Goal: Task Accomplishment & Management: Manage account settings

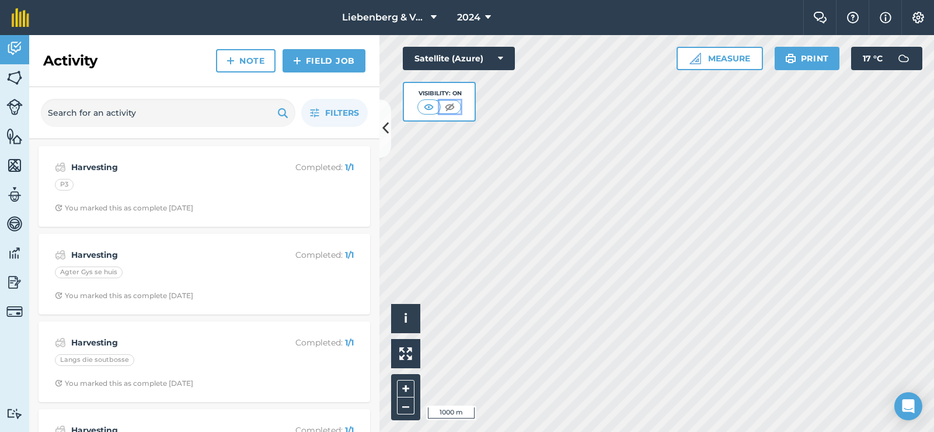
click at [450, 108] on img at bounding box center [450, 107] width 15 height 12
click at [430, 106] on img at bounding box center [429, 107] width 15 height 12
click at [490, 14] on icon at bounding box center [488, 18] width 6 height 14
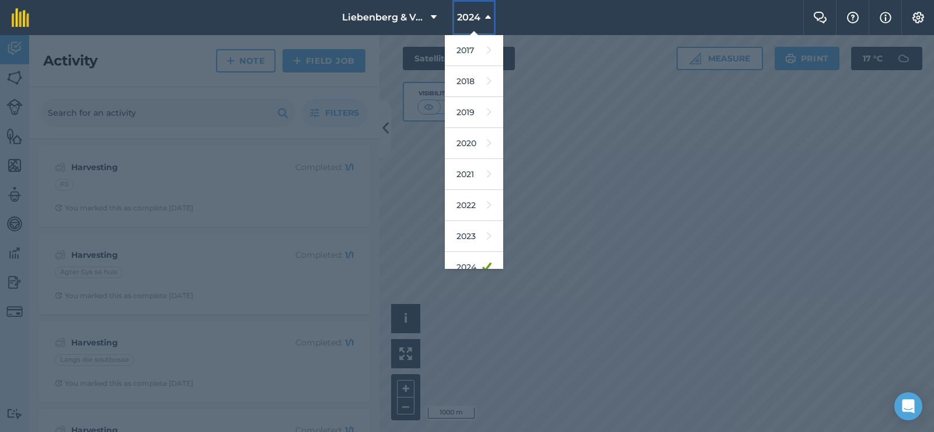
click at [490, 14] on icon at bounding box center [488, 18] width 6 height 14
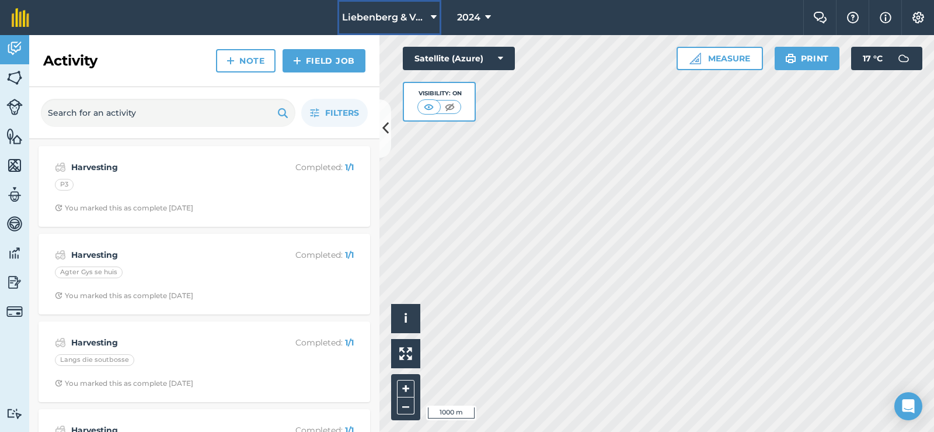
click at [429, 18] on button "Liebenberg & Vennote" at bounding box center [390, 17] width 104 height 35
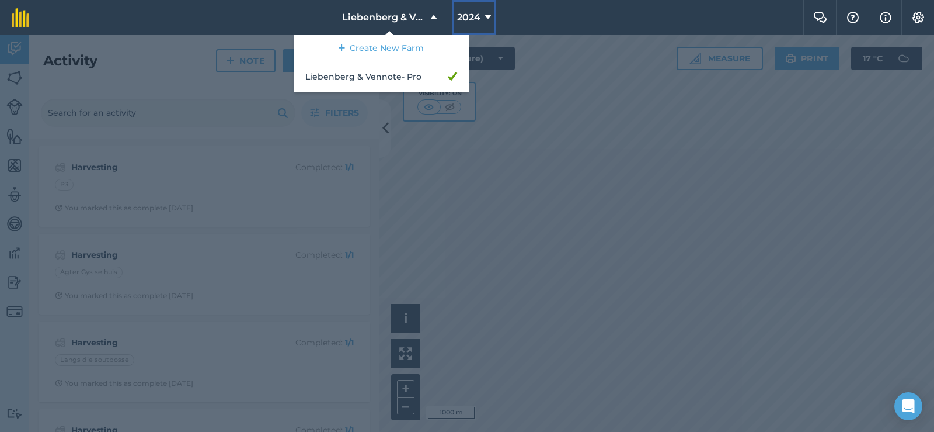
click at [481, 18] on button "2024" at bounding box center [474, 17] width 43 height 35
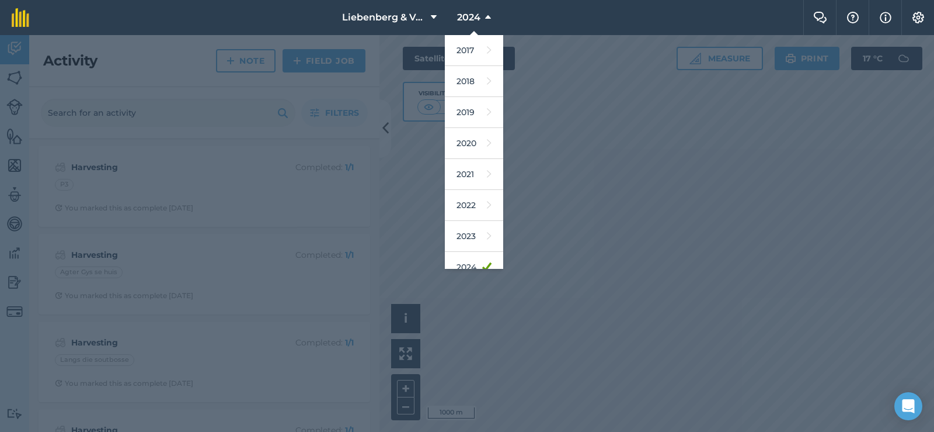
click at [534, 16] on nav "Liebenberg & Vennote 2024 2017 2018 2019 2020 2021 2022 2023 2024 2025 2026 2027" at bounding box center [422, 17] width 763 height 35
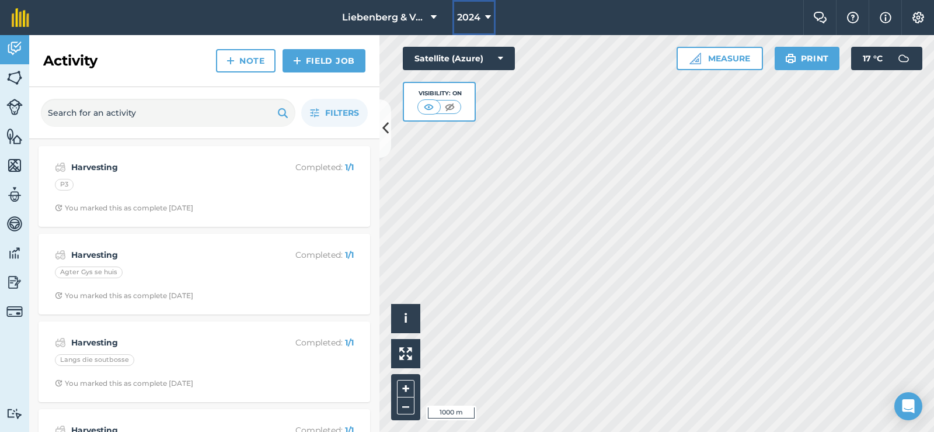
click at [487, 16] on icon at bounding box center [488, 18] width 6 height 14
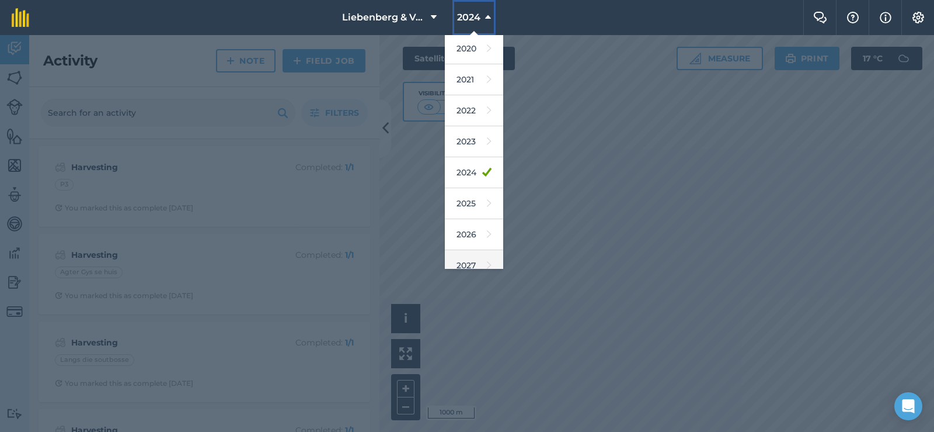
scroll to position [107, 0]
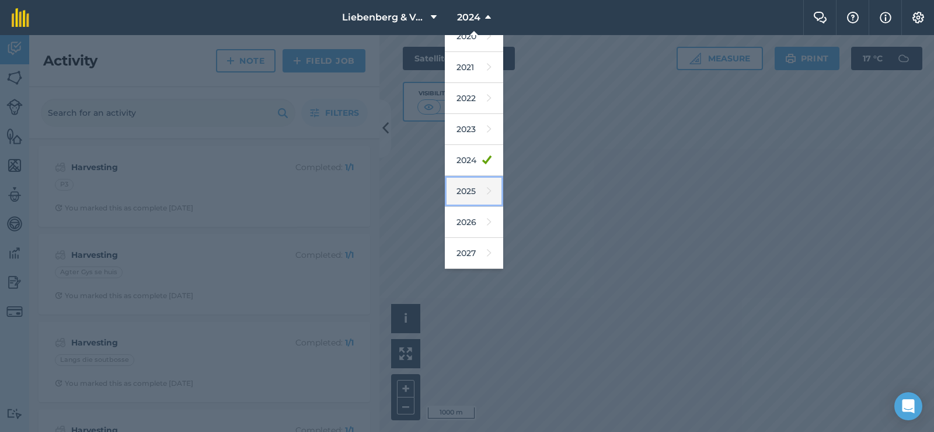
click at [474, 197] on link "2025" at bounding box center [474, 191] width 58 height 31
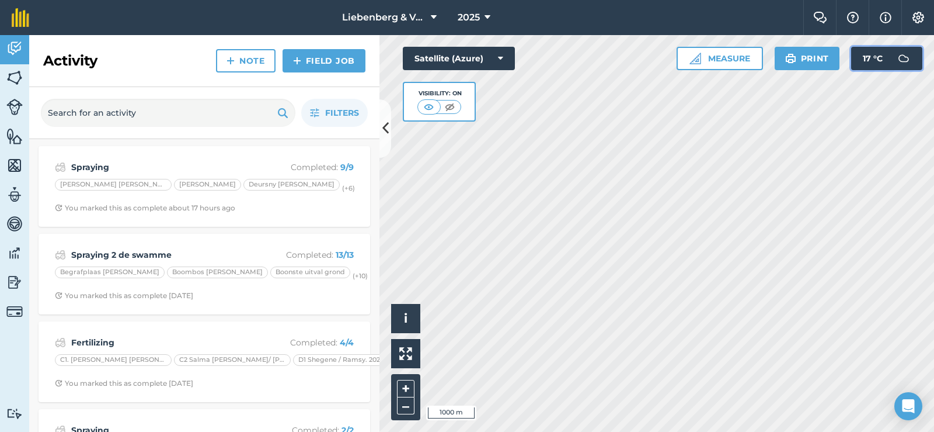
click at [909, 60] on img at bounding box center [903, 58] width 23 height 23
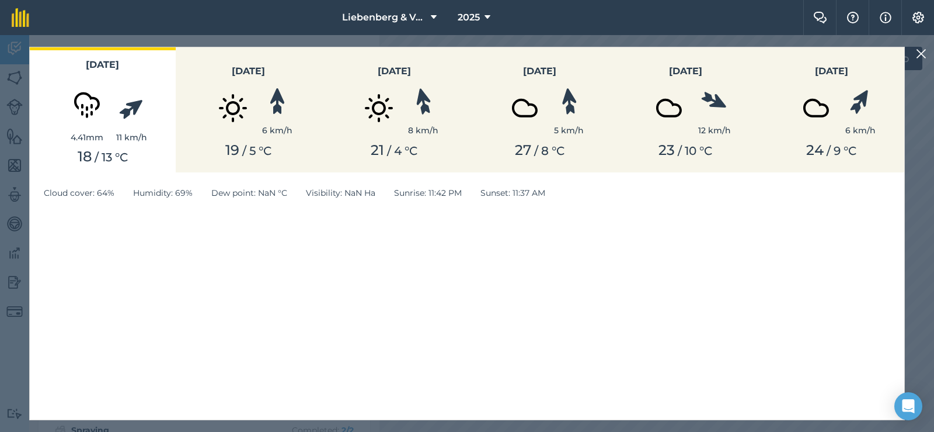
click at [922, 53] on img at bounding box center [921, 54] width 11 height 14
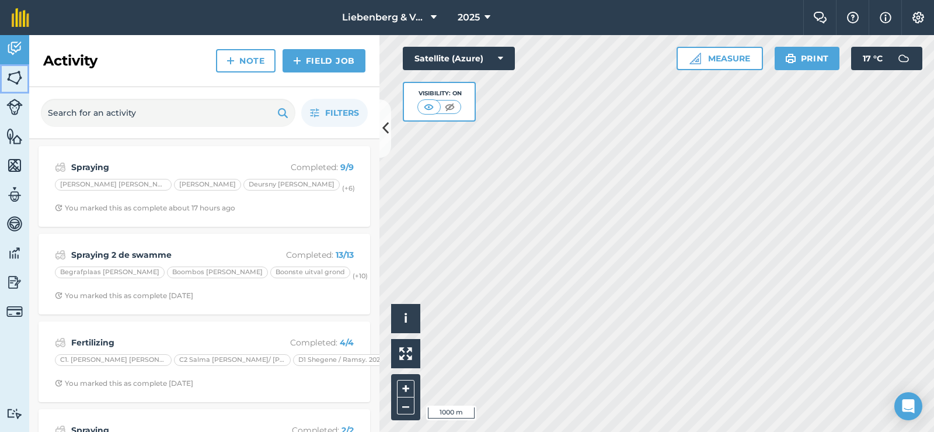
click at [13, 75] on img at bounding box center [14, 78] width 16 height 18
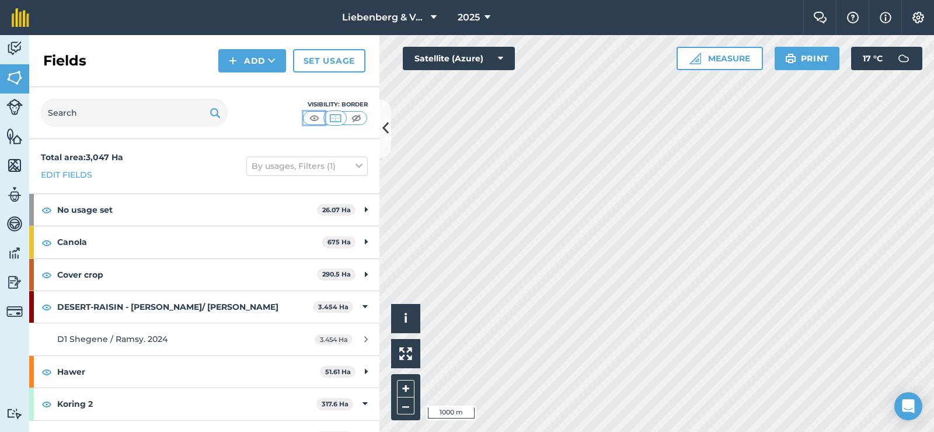
click at [311, 119] on img at bounding box center [314, 118] width 15 height 12
click at [331, 117] on img at bounding box center [335, 118] width 15 height 12
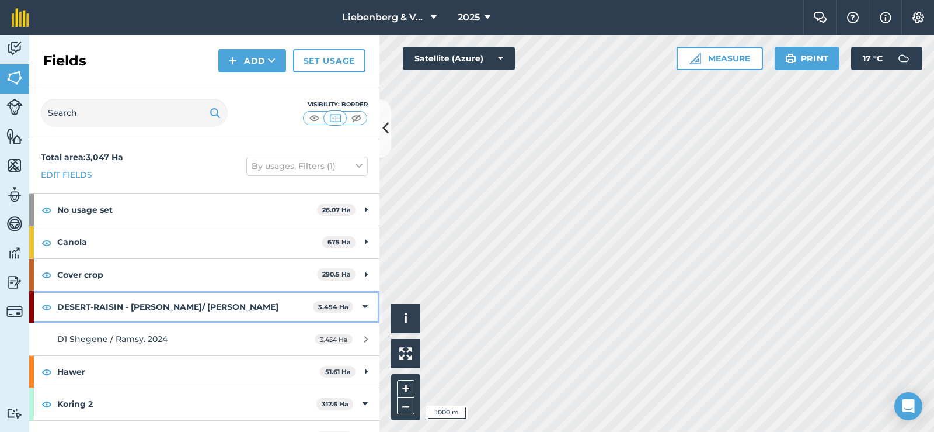
click at [79, 308] on strong "DESERT-RAISIN - [PERSON_NAME]/ [PERSON_NAME]" at bounding box center [185, 307] width 256 height 32
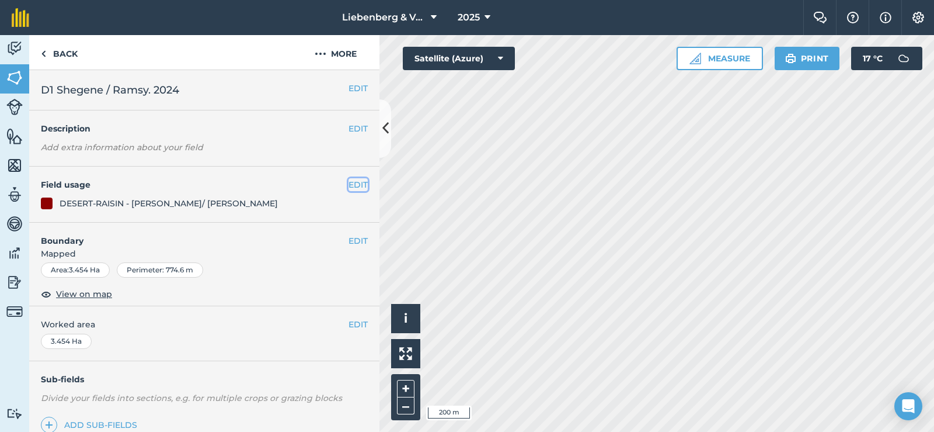
click at [349, 182] on button "EDIT" at bounding box center [358, 184] width 19 height 13
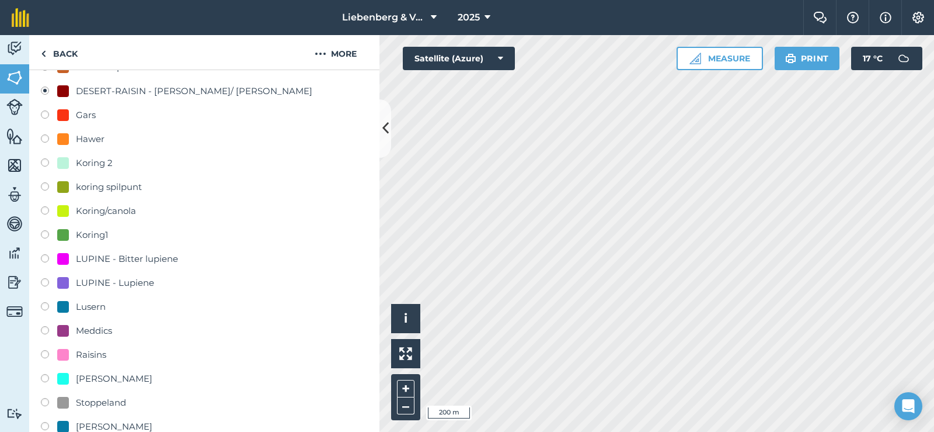
scroll to position [234, 0]
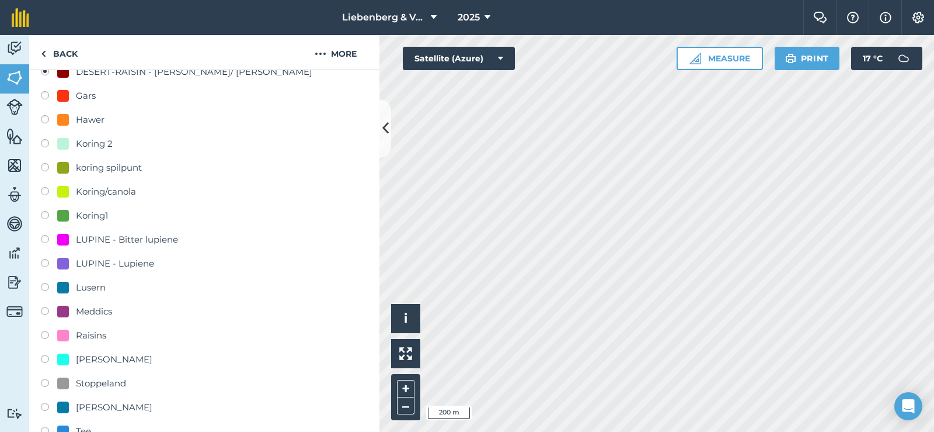
click at [48, 332] on label at bounding box center [49, 337] width 16 height 12
radio input "true"
radio input "false"
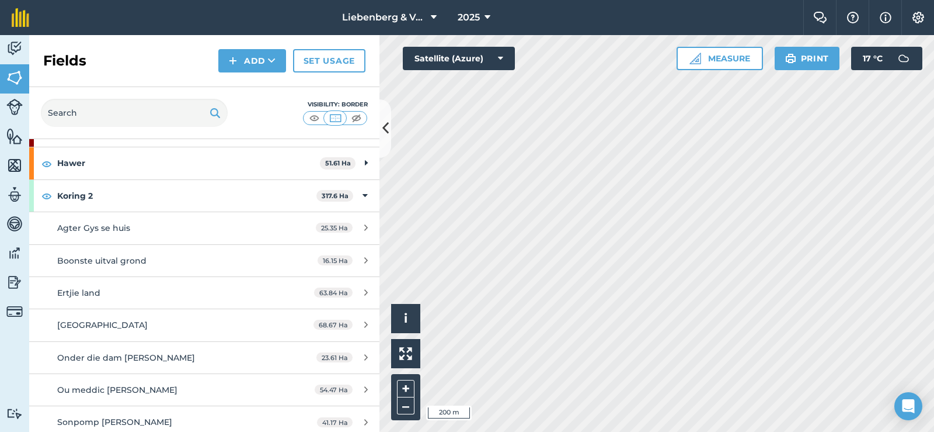
scroll to position [175, 0]
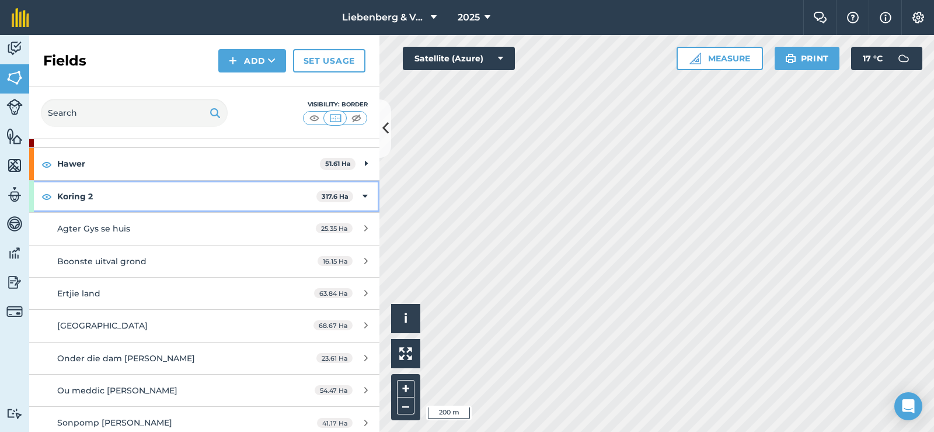
click at [121, 190] on strong "Koring 2" at bounding box center [186, 196] width 259 height 32
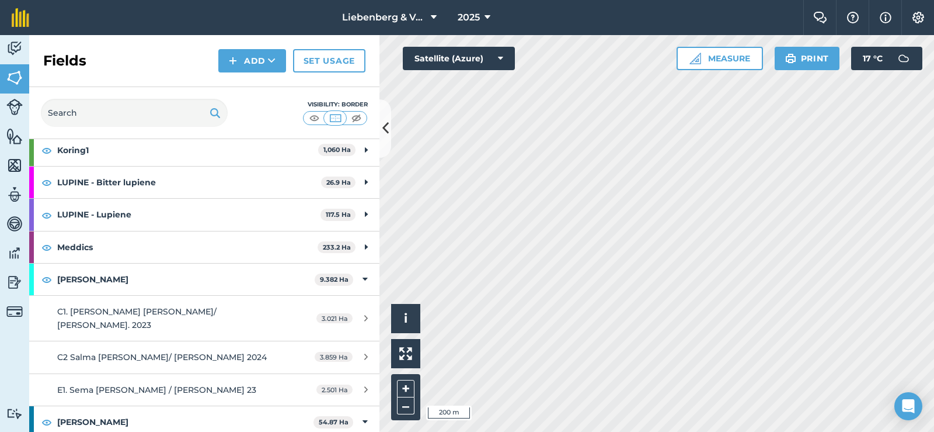
scroll to position [350, 0]
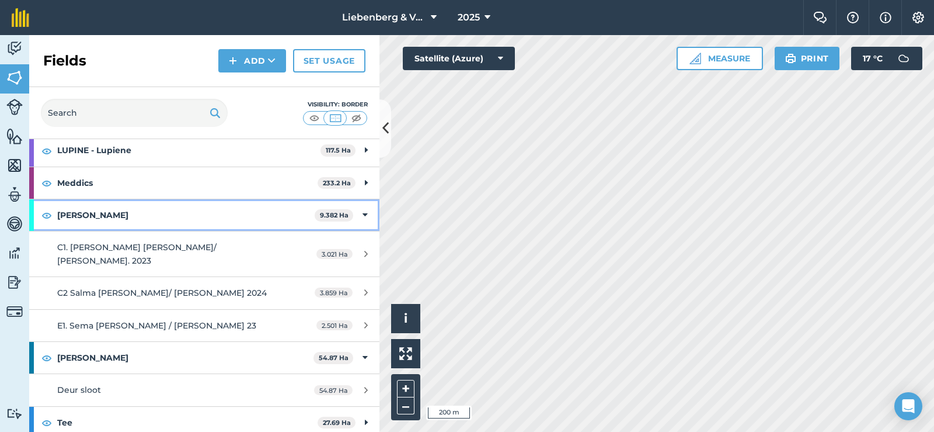
click at [130, 214] on strong "[PERSON_NAME]" at bounding box center [186, 215] width 258 height 32
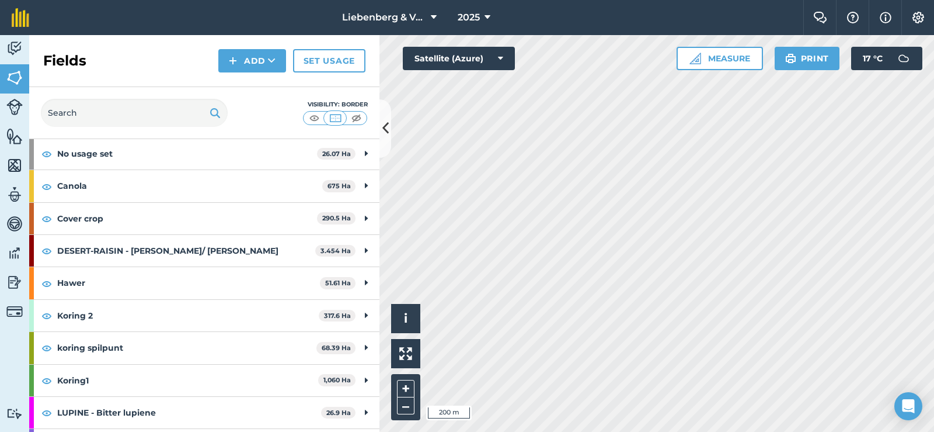
scroll to position [46, 0]
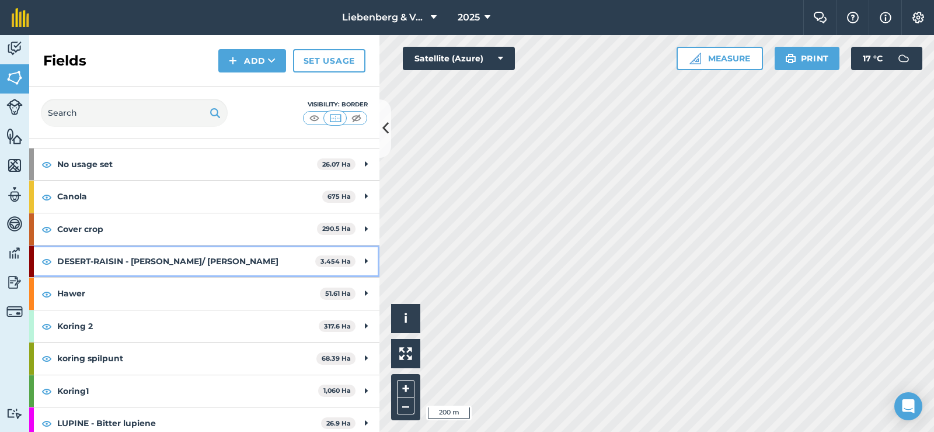
click at [102, 259] on strong "DESERT-RAISIN - [PERSON_NAME]/ [PERSON_NAME]" at bounding box center [186, 261] width 258 height 32
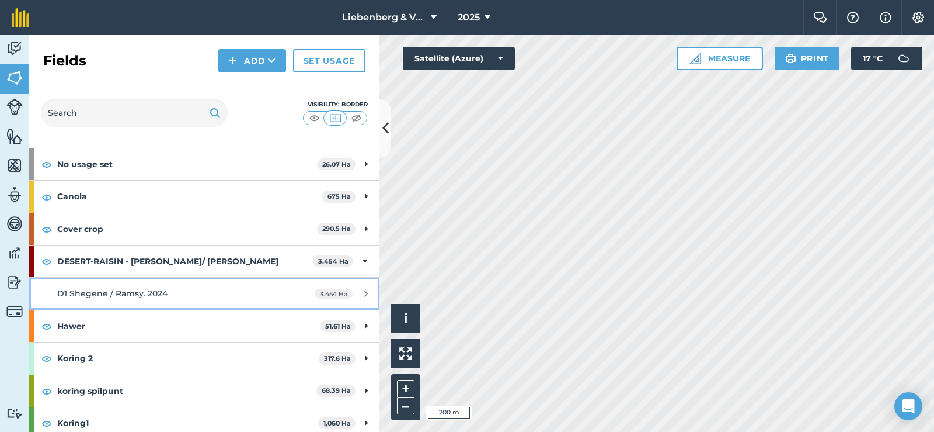
click at [194, 287] on div "D1 Shegene / Ramsy. 2024" at bounding box center [167, 293] width 220 height 13
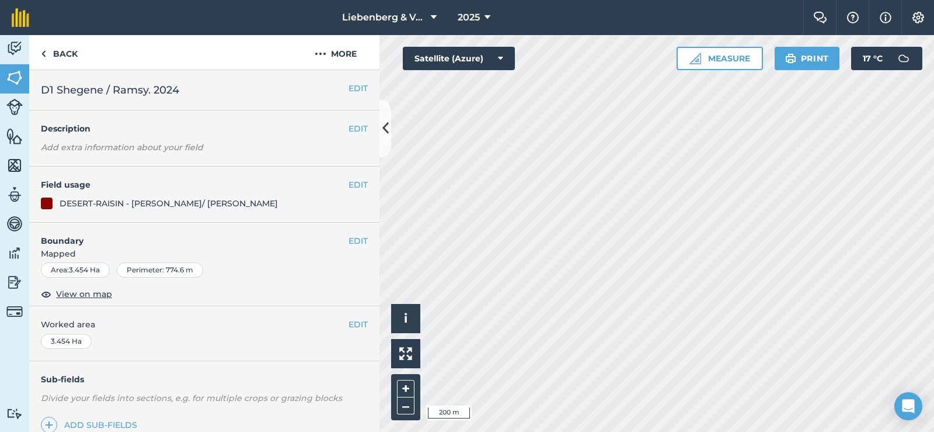
click at [110, 206] on div "DESERT-RAISIN - [PERSON_NAME]/ [PERSON_NAME]" at bounding box center [169, 203] width 218 height 13
click at [354, 183] on button "EDIT" at bounding box center [358, 184] width 19 height 13
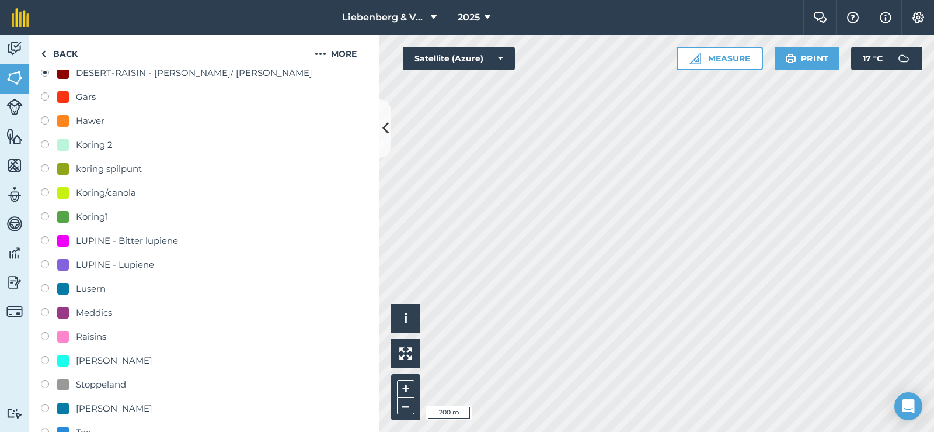
scroll to position [234, 0]
click at [64, 339] on div at bounding box center [63, 335] width 12 height 12
radio input "true"
radio input "false"
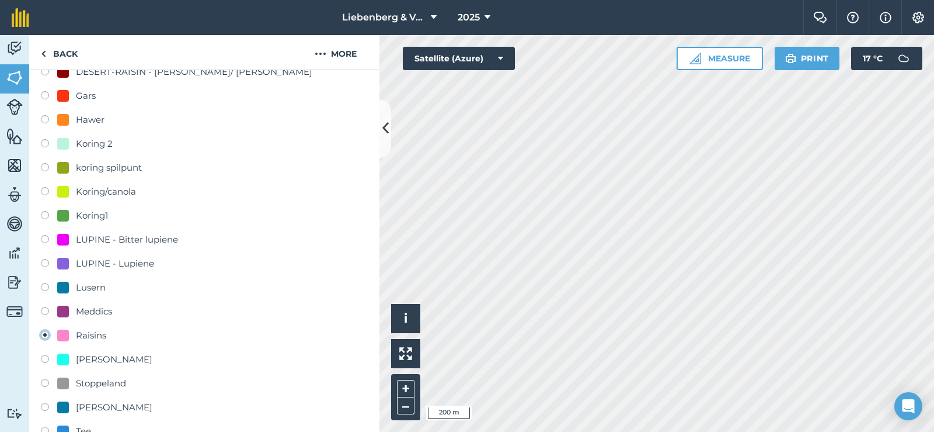
scroll to position [409, 0]
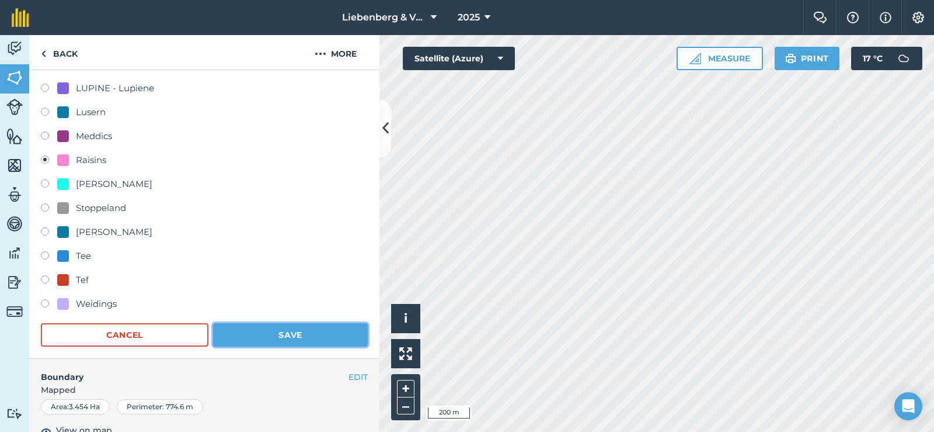
click at [296, 335] on button "Save" at bounding box center [290, 334] width 155 height 23
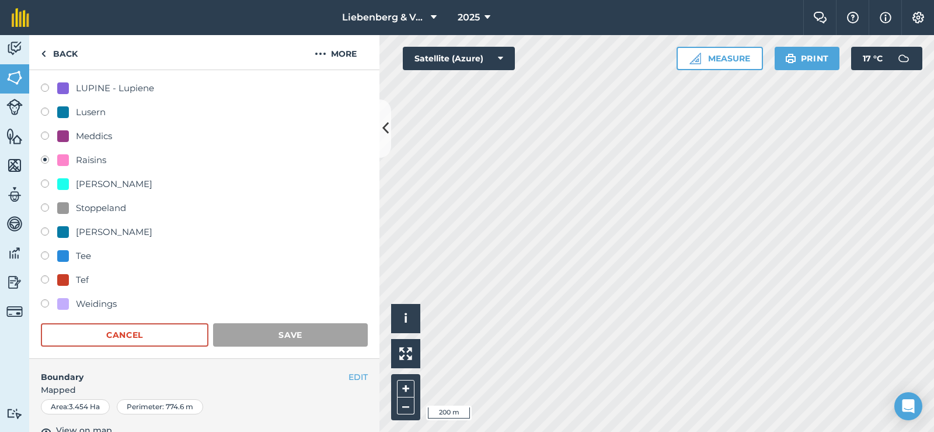
scroll to position [151, 0]
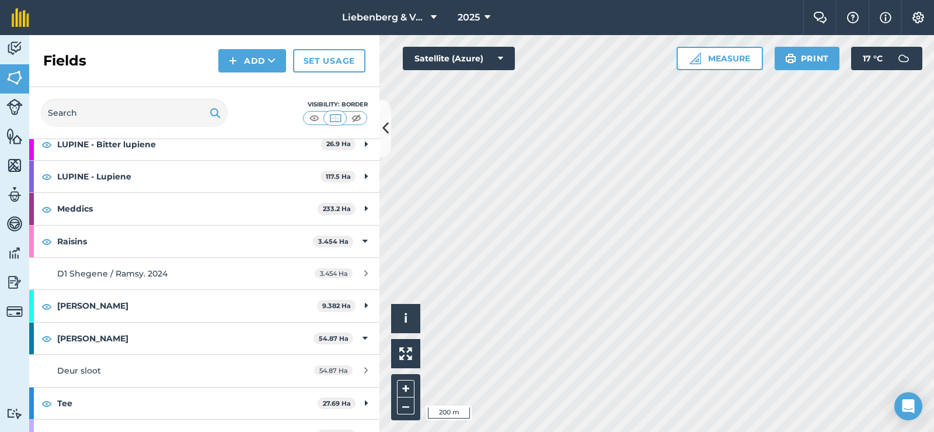
scroll to position [311, 0]
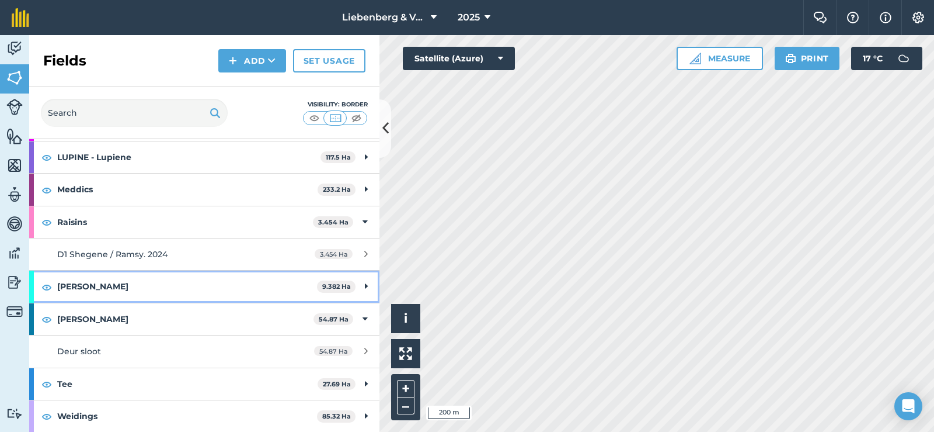
click at [157, 287] on strong "[PERSON_NAME]" at bounding box center [187, 286] width 260 height 32
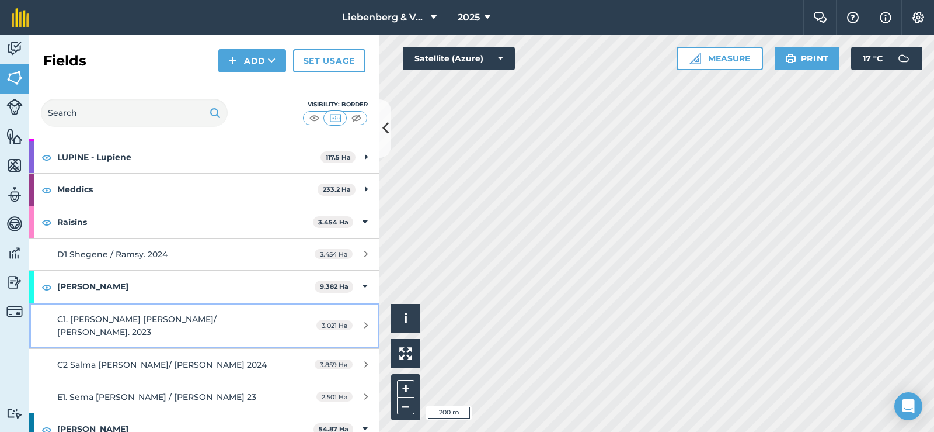
click at [252, 328] on link "C1. [PERSON_NAME] [PERSON_NAME]/ [PERSON_NAME]. 2023 3.021 Ha" at bounding box center [204, 325] width 350 height 45
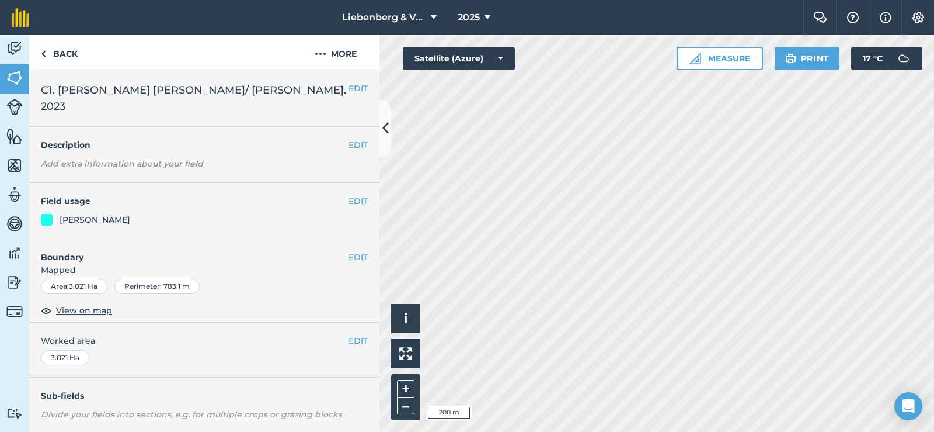
click at [359, 183] on div "EDIT Field usage [PERSON_NAME]" at bounding box center [204, 211] width 350 height 56
click at [349, 194] on button "EDIT" at bounding box center [358, 200] width 19 height 13
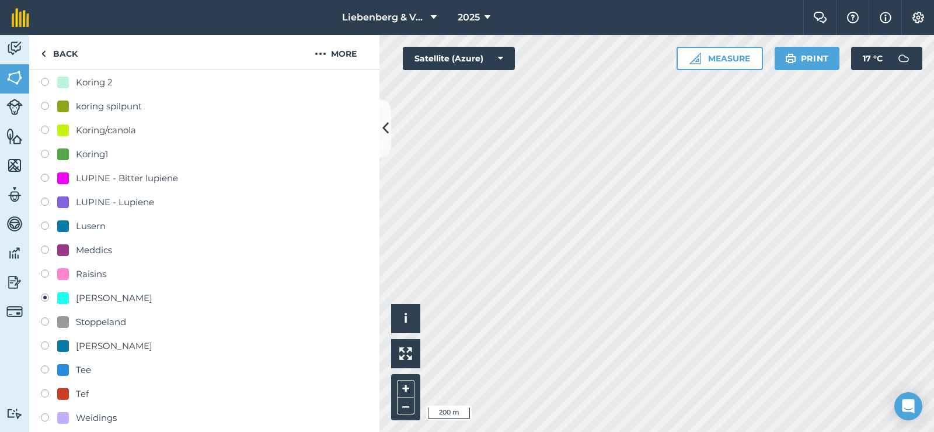
scroll to position [350, 0]
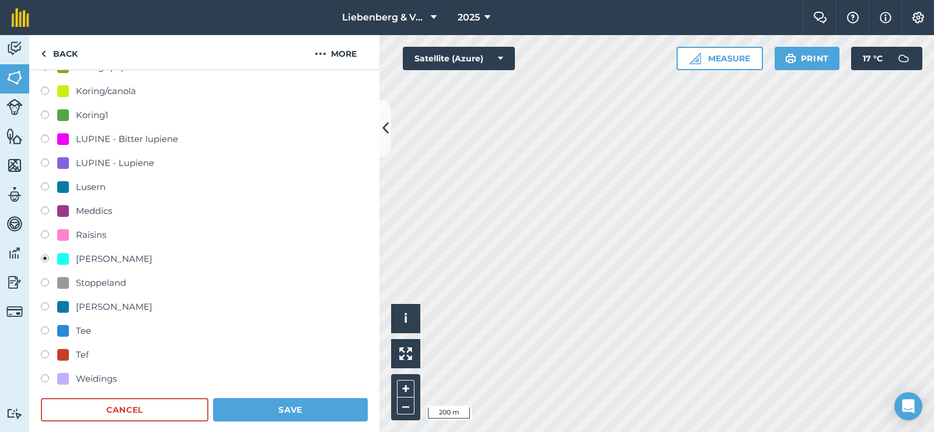
click at [63, 229] on div at bounding box center [63, 235] width 12 height 12
radio input "true"
radio input "false"
click at [301, 398] on button "Save" at bounding box center [290, 409] width 155 height 23
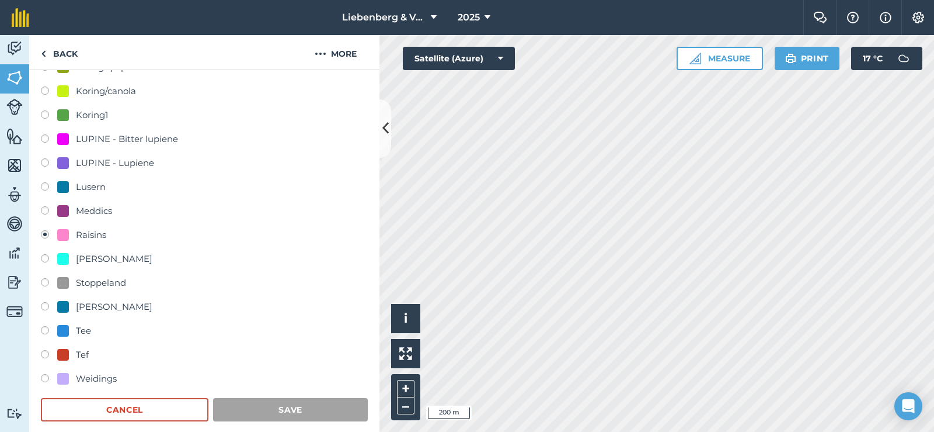
scroll to position [151, 0]
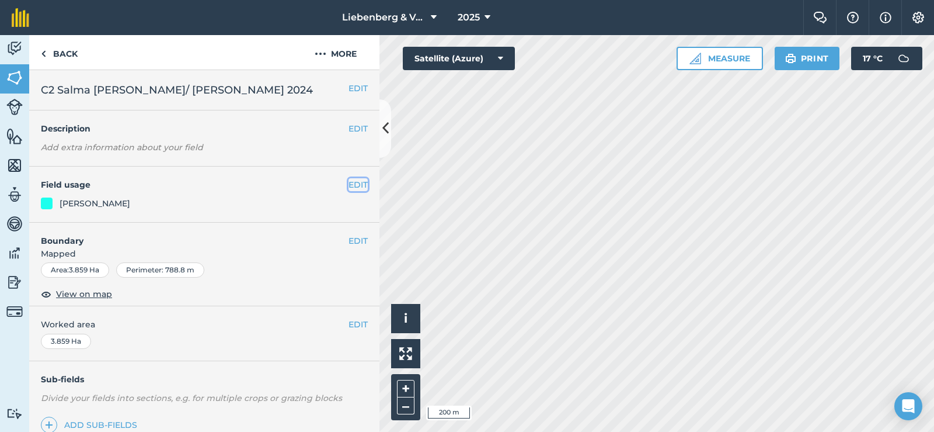
click at [351, 183] on button "EDIT" at bounding box center [358, 184] width 19 height 13
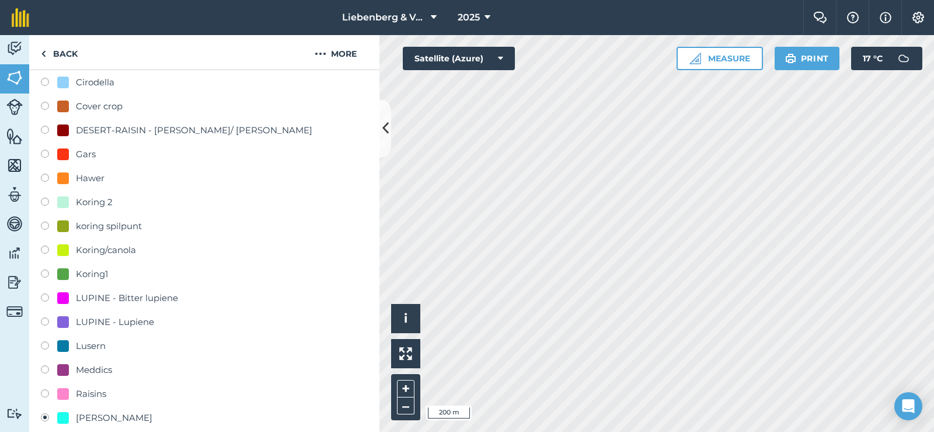
scroll to position [234, 0]
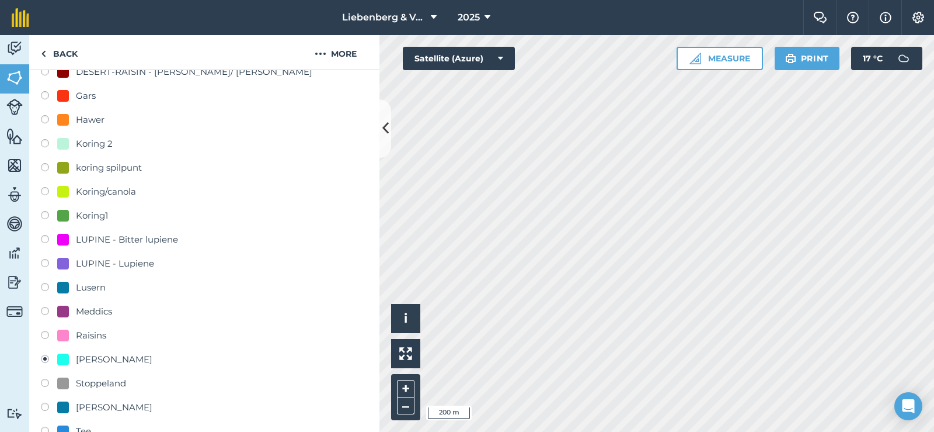
click at [48, 333] on label at bounding box center [49, 337] width 16 height 12
radio input "true"
radio input "false"
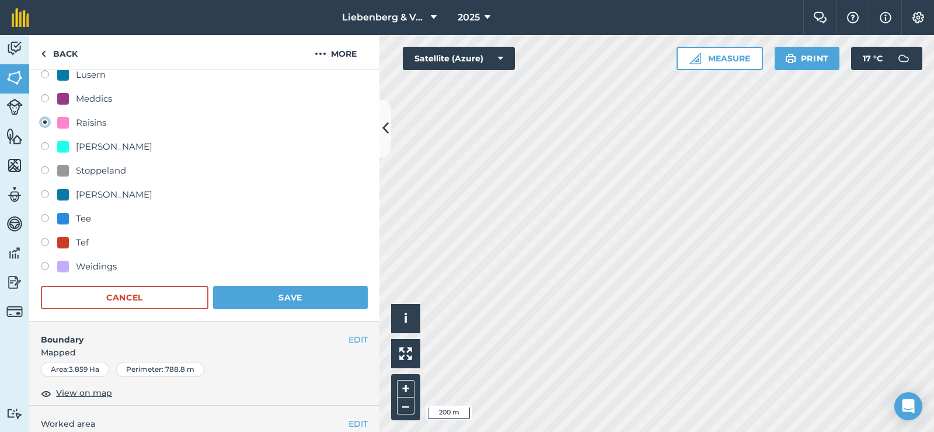
scroll to position [467, 0]
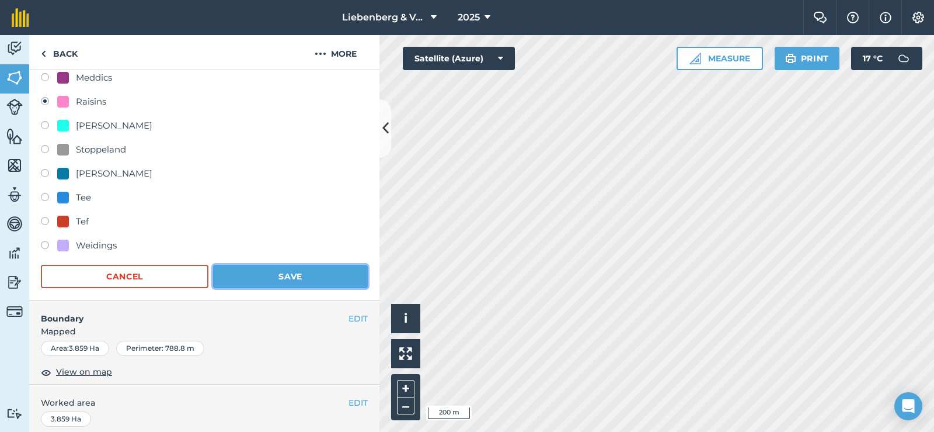
click at [277, 278] on button "Save" at bounding box center [290, 276] width 155 height 23
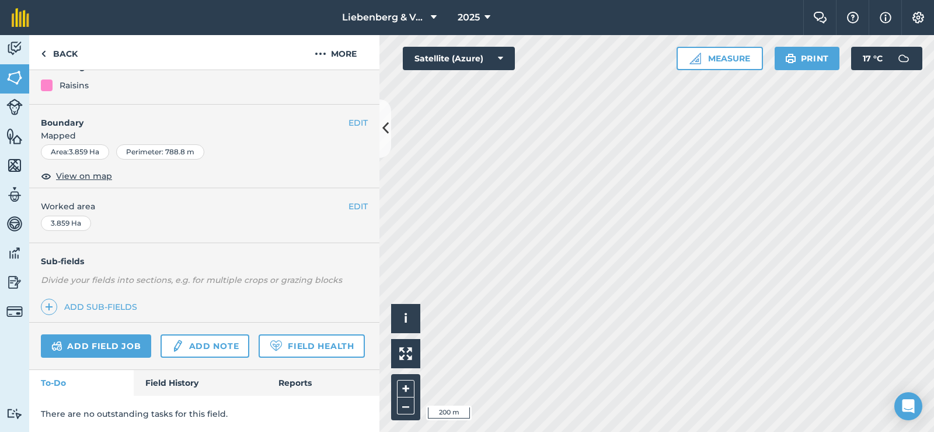
scroll to position [0, 0]
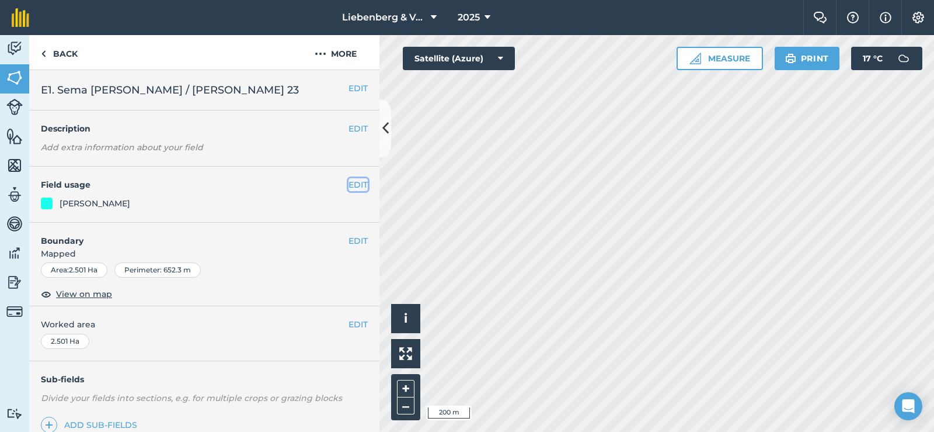
click at [351, 185] on button "EDIT" at bounding box center [358, 184] width 19 height 13
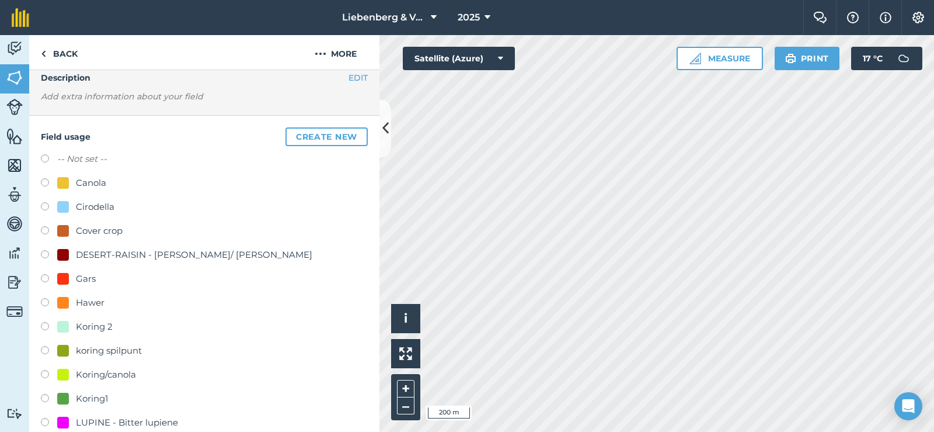
scroll to position [234, 0]
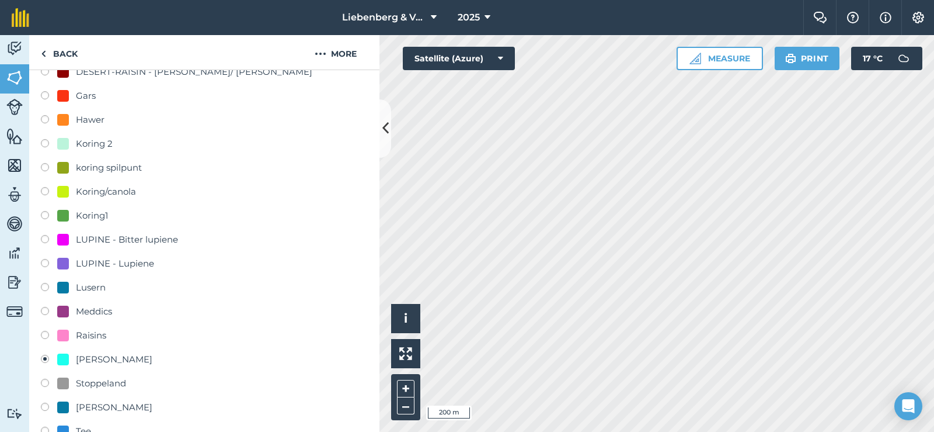
click at [66, 336] on div at bounding box center [63, 335] width 12 height 12
radio input "true"
radio input "false"
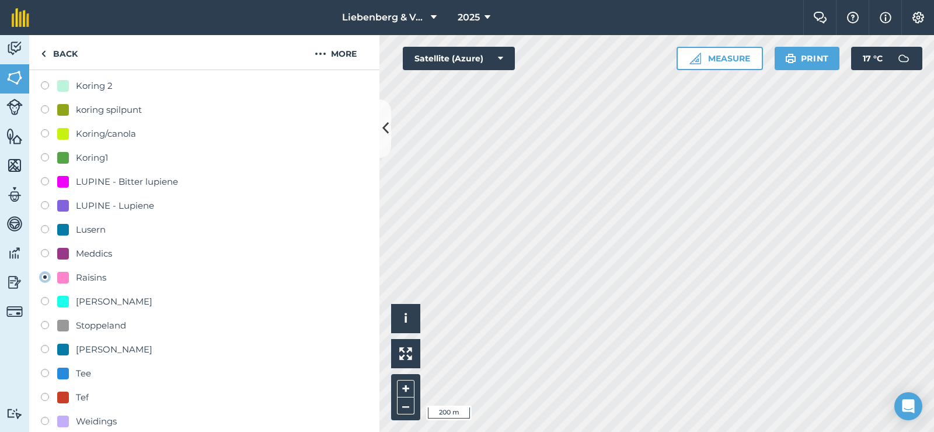
scroll to position [409, 0]
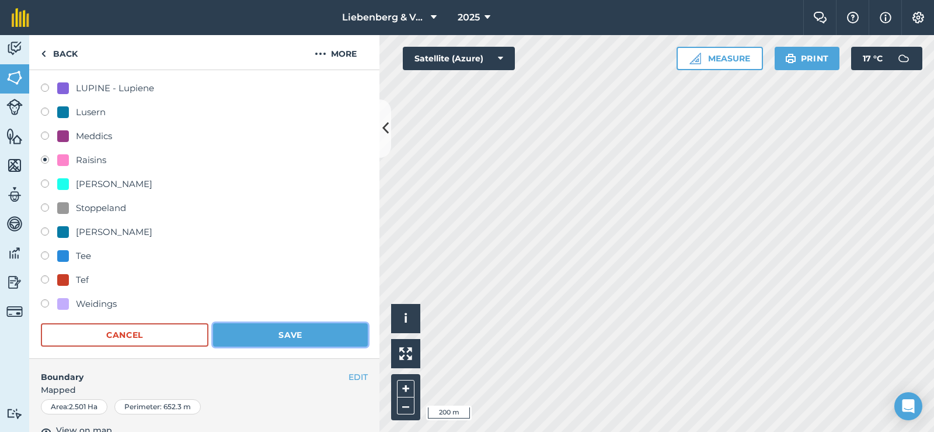
click at [295, 335] on button "Save" at bounding box center [290, 334] width 155 height 23
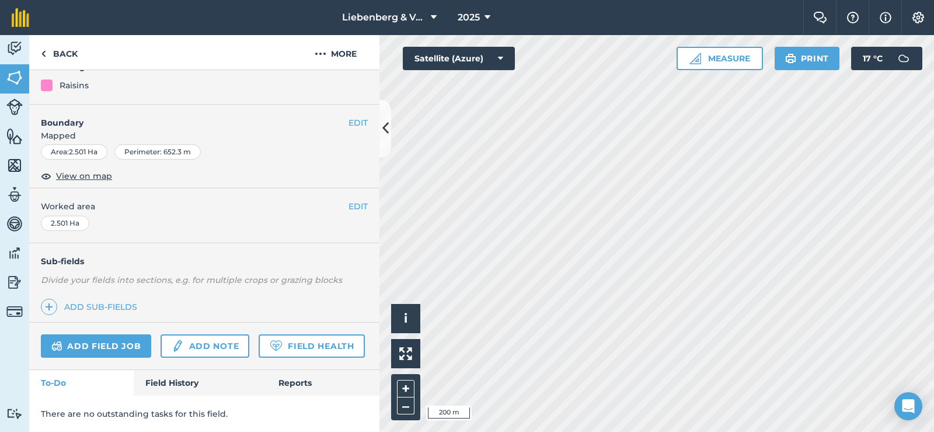
scroll to position [151, 0]
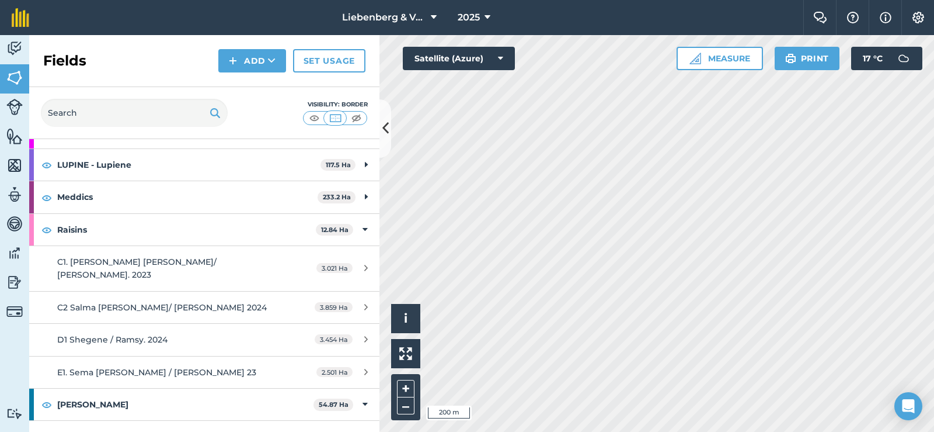
scroll to position [350, 0]
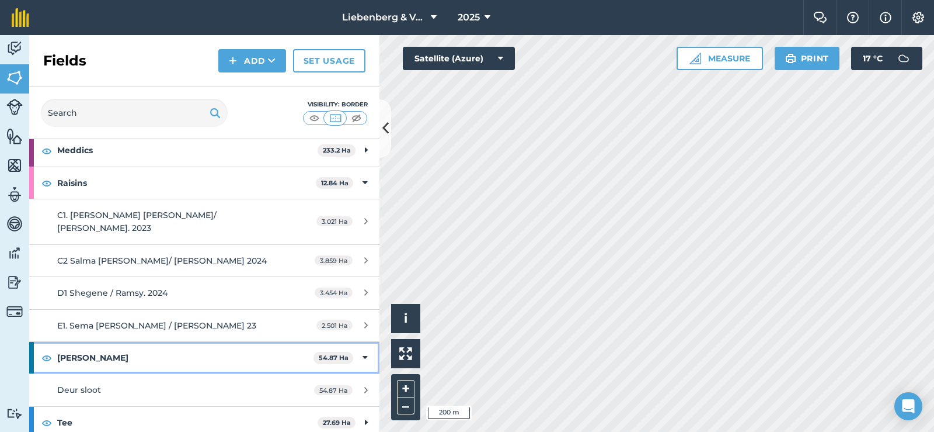
click at [89, 348] on strong "[PERSON_NAME]" at bounding box center [185, 358] width 256 height 32
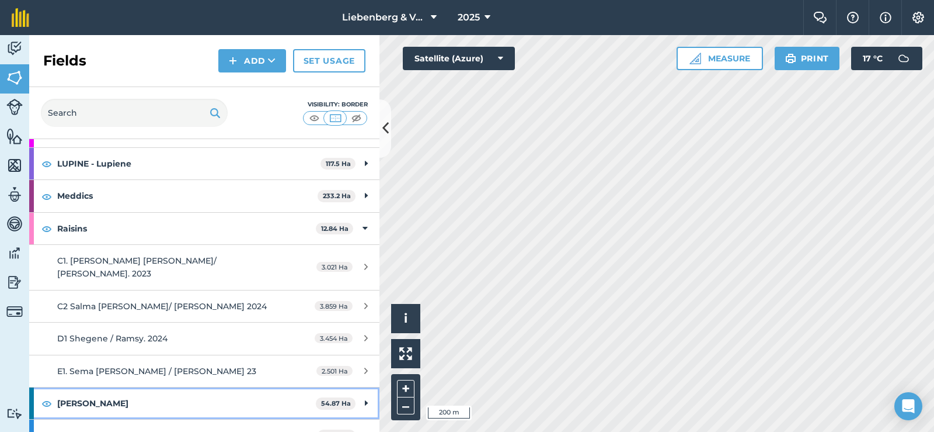
scroll to position [286, 0]
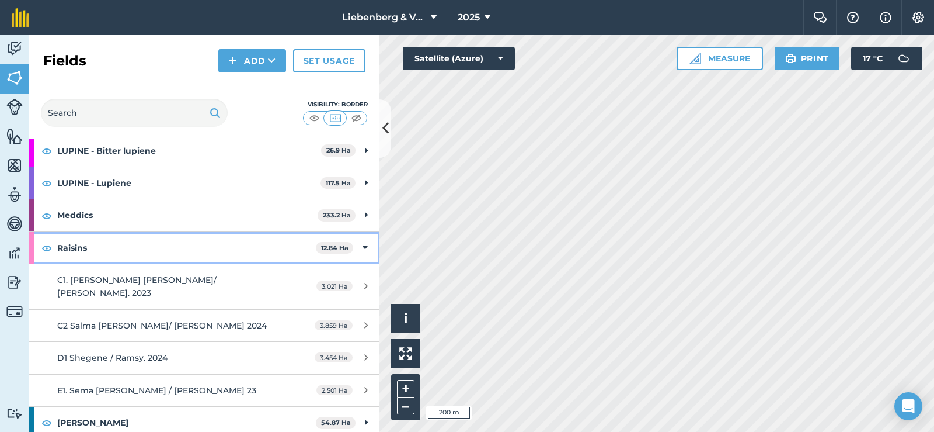
click at [96, 249] on strong "Raisins" at bounding box center [186, 248] width 259 height 32
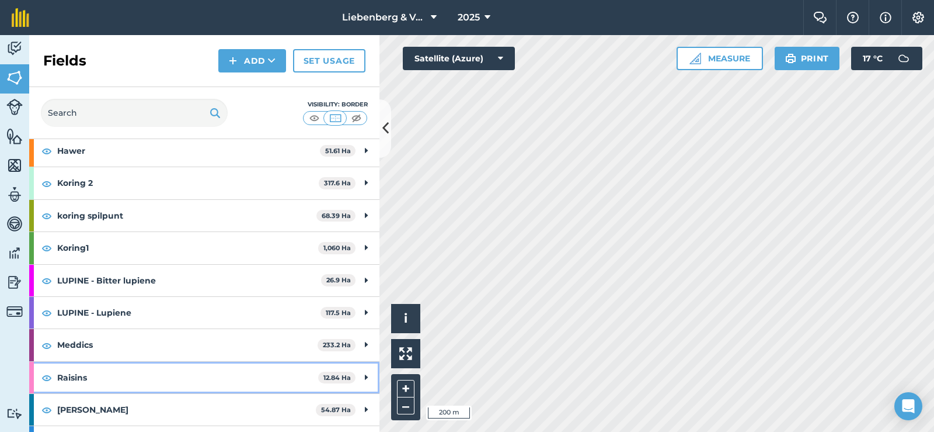
scroll to position [214, 0]
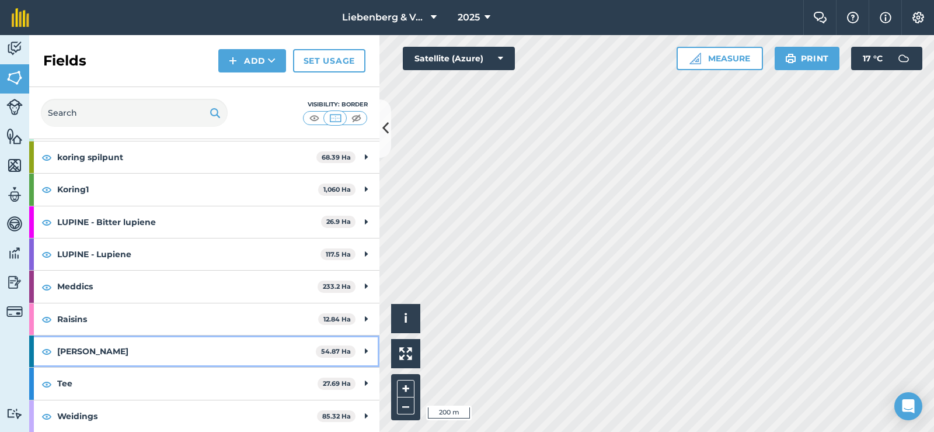
click at [179, 352] on strong "[PERSON_NAME]" at bounding box center [186, 351] width 259 height 32
click at [220, 346] on strong "[PERSON_NAME]" at bounding box center [185, 351] width 256 height 32
click at [220, 346] on strong "[PERSON_NAME]" at bounding box center [186, 351] width 259 height 32
click at [220, 346] on strong "[PERSON_NAME]" at bounding box center [185, 351] width 256 height 32
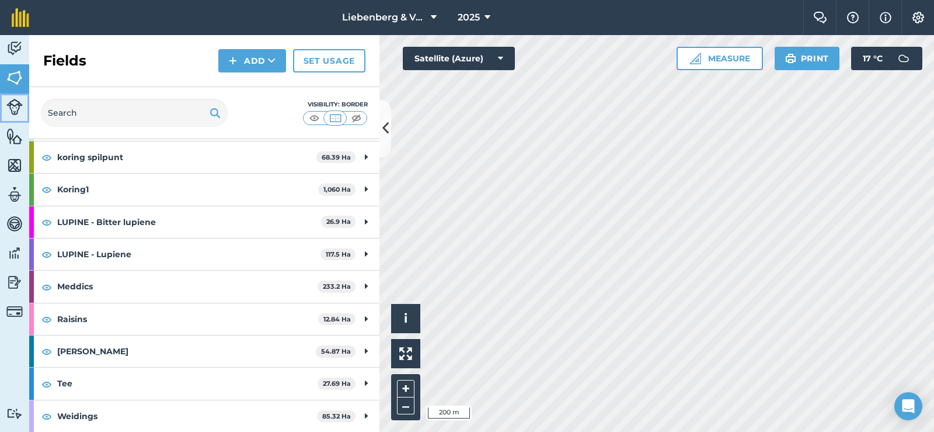
click at [14, 107] on img at bounding box center [14, 107] width 16 height 16
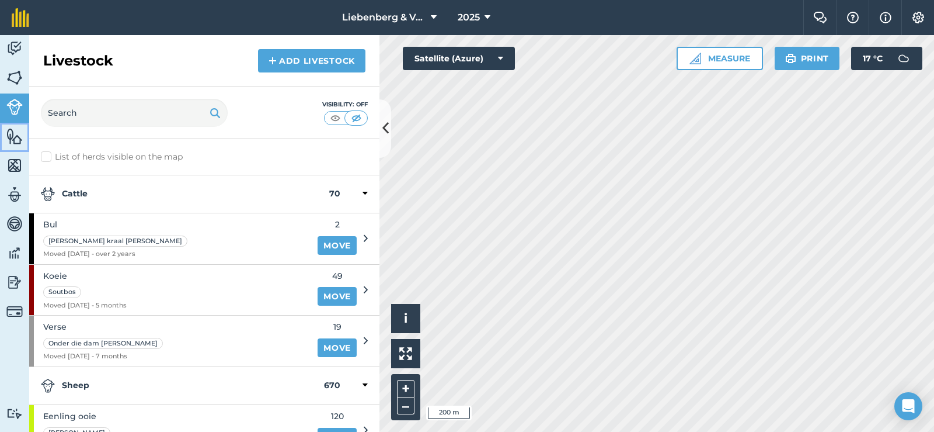
click at [15, 140] on img at bounding box center [14, 136] width 16 height 18
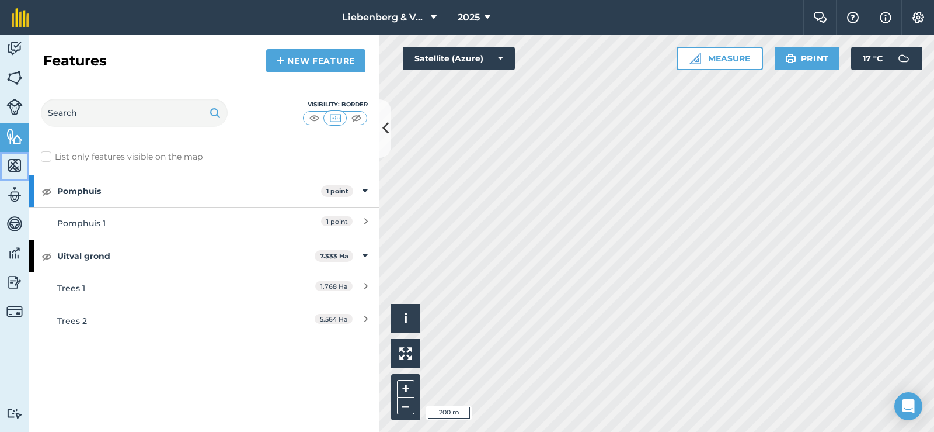
click at [15, 166] on img at bounding box center [14, 166] width 16 height 18
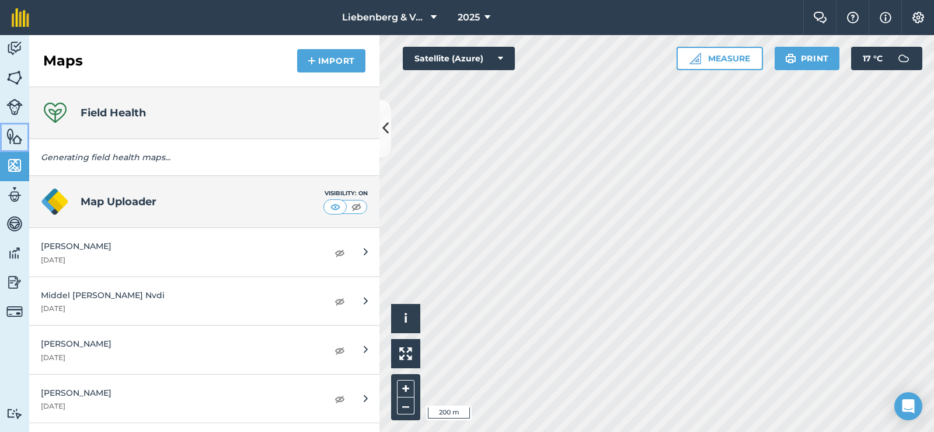
click at [18, 142] on img at bounding box center [14, 136] width 16 height 18
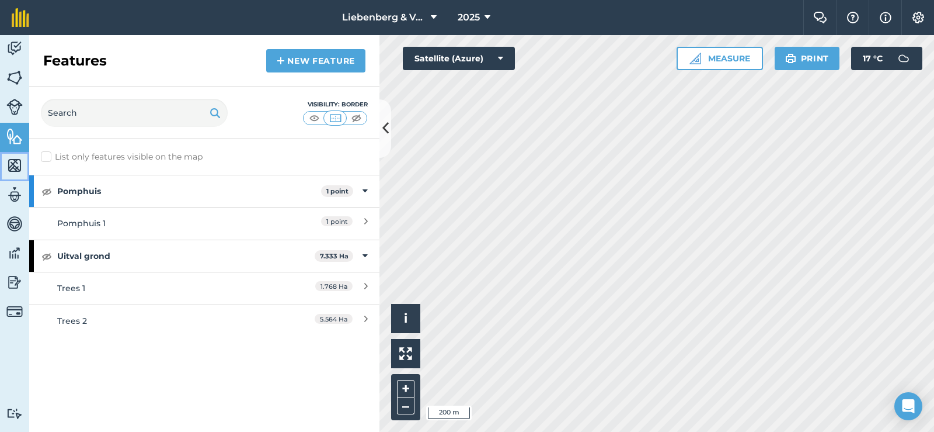
click at [19, 162] on img at bounding box center [14, 166] width 16 height 18
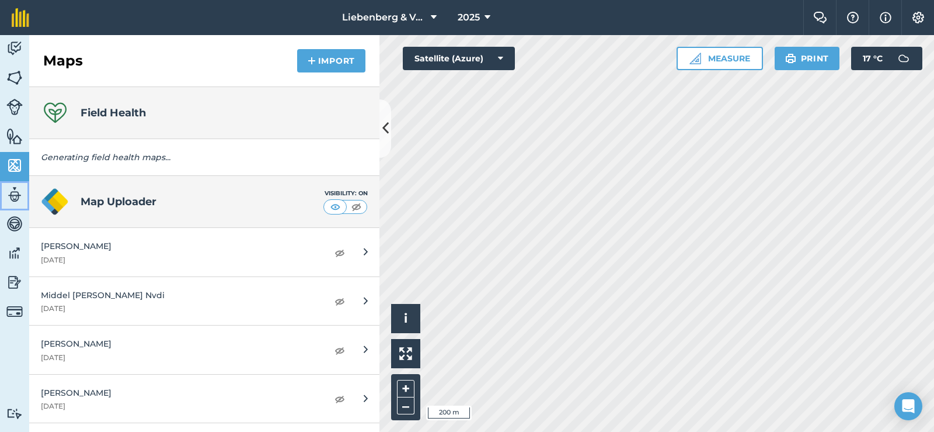
click at [18, 197] on img at bounding box center [14, 195] width 16 height 18
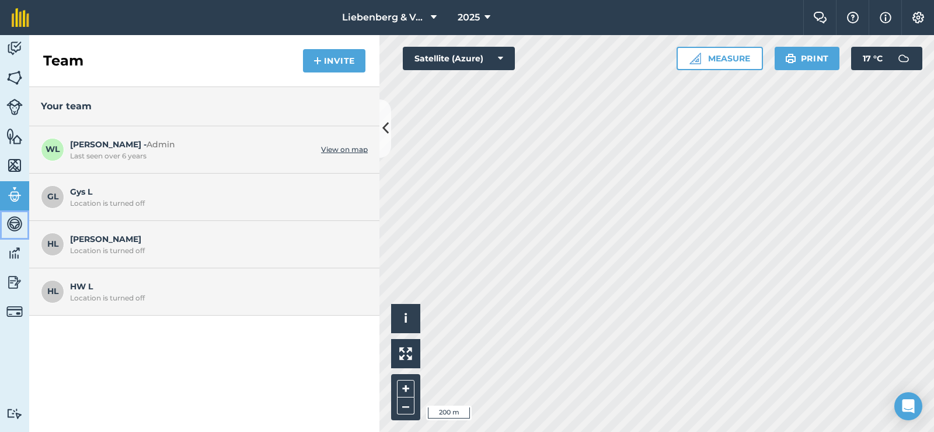
click at [11, 225] on img at bounding box center [14, 224] width 16 height 18
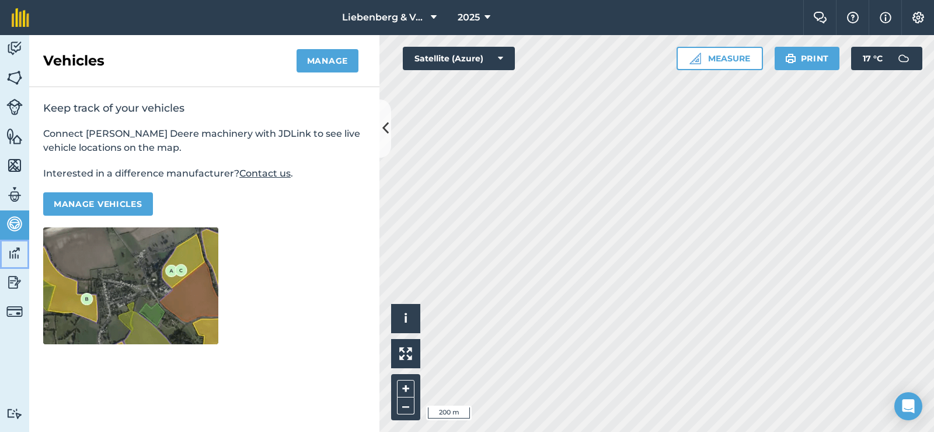
click at [18, 258] on img at bounding box center [14, 253] width 16 height 18
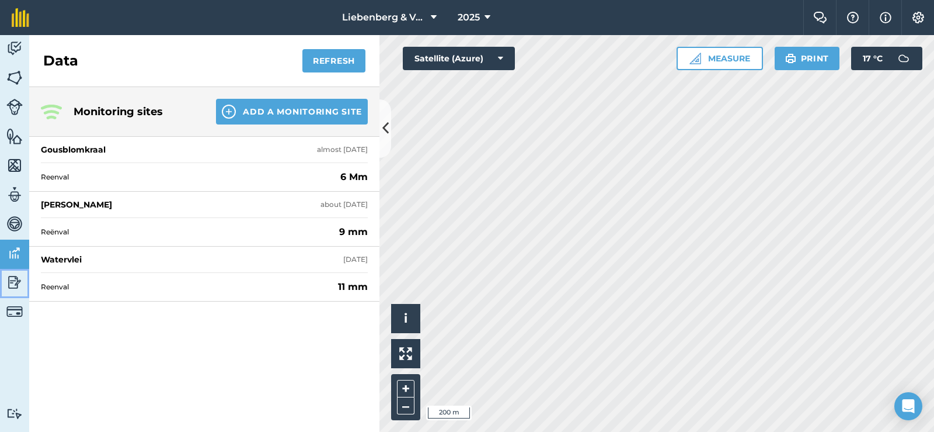
click at [20, 283] on img at bounding box center [14, 282] width 16 height 18
